Goal: Transaction & Acquisition: Obtain resource

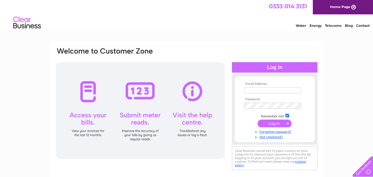
type input "gary@fmaberdeen.com"
click at [271, 124] on input "submit" at bounding box center [274, 123] width 34 height 8
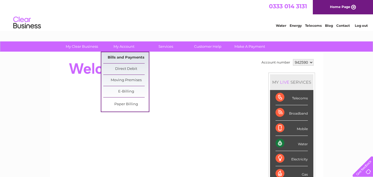
click at [121, 57] on link "Bills and Payments" at bounding box center [126, 57] width 46 height 11
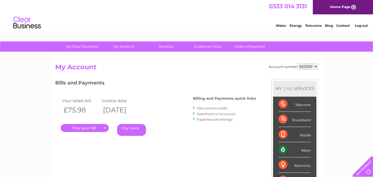
click at [95, 128] on link "." at bounding box center [85, 128] width 48 height 8
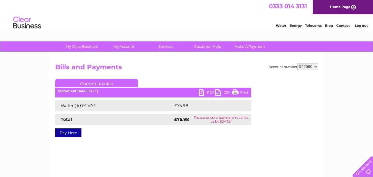
click at [207, 90] on link "PDF" at bounding box center [207, 93] width 17 height 8
click at [208, 92] on link "PDF" at bounding box center [207, 93] width 17 height 8
click at [316, 66] on select "942590 945272 968657 988563" at bounding box center [307, 66] width 21 height 7
select select "945272"
click at [297, 63] on select "942590 945272 968657 988563" at bounding box center [307, 66] width 21 height 7
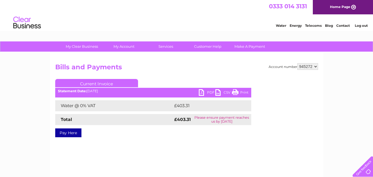
click at [207, 92] on link "PDF" at bounding box center [207, 93] width 17 height 8
click at [147, 157] on div "Account number 942590 945272 968657 988563 Bills and Payments Current Invoice P…" at bounding box center [186, 129] width 273 height 155
